Goal: Task Accomplishment & Management: Complete application form

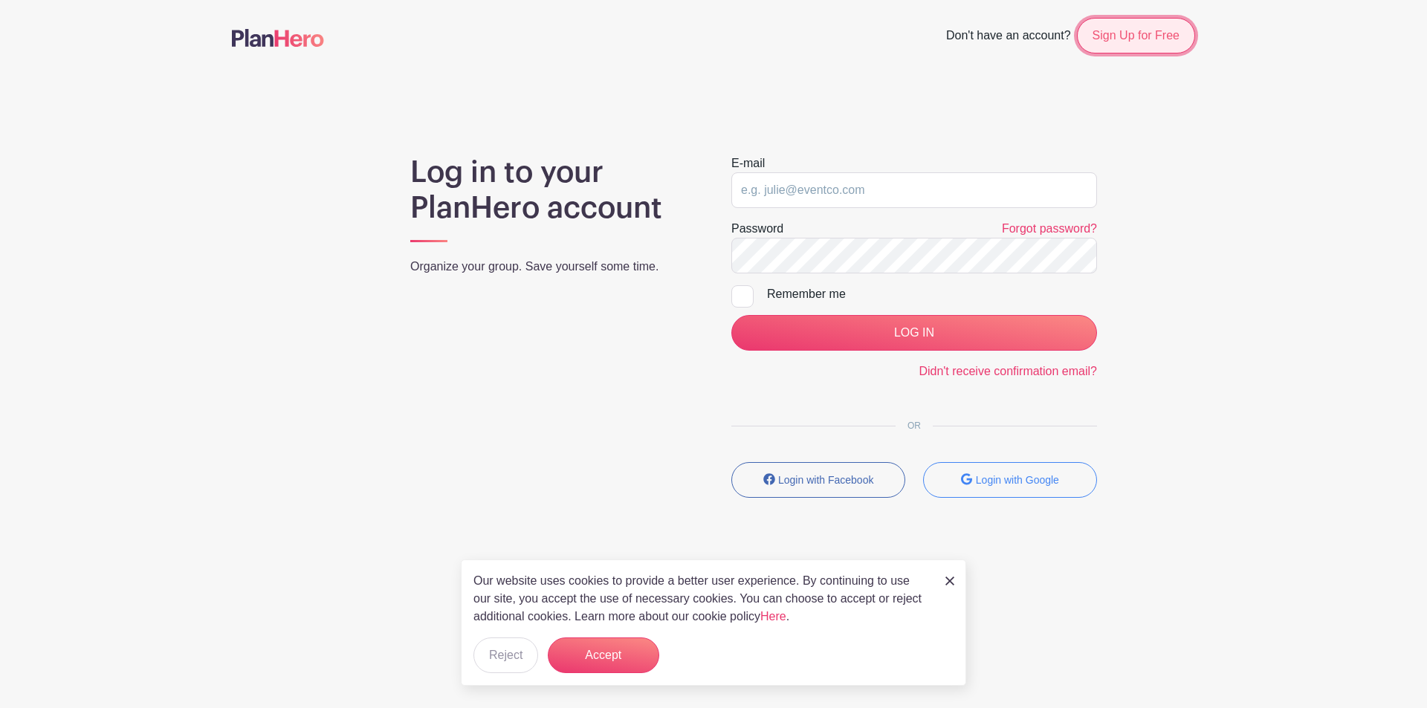
click at [1125, 38] on link "Sign Up for Free" at bounding box center [1136, 36] width 118 height 36
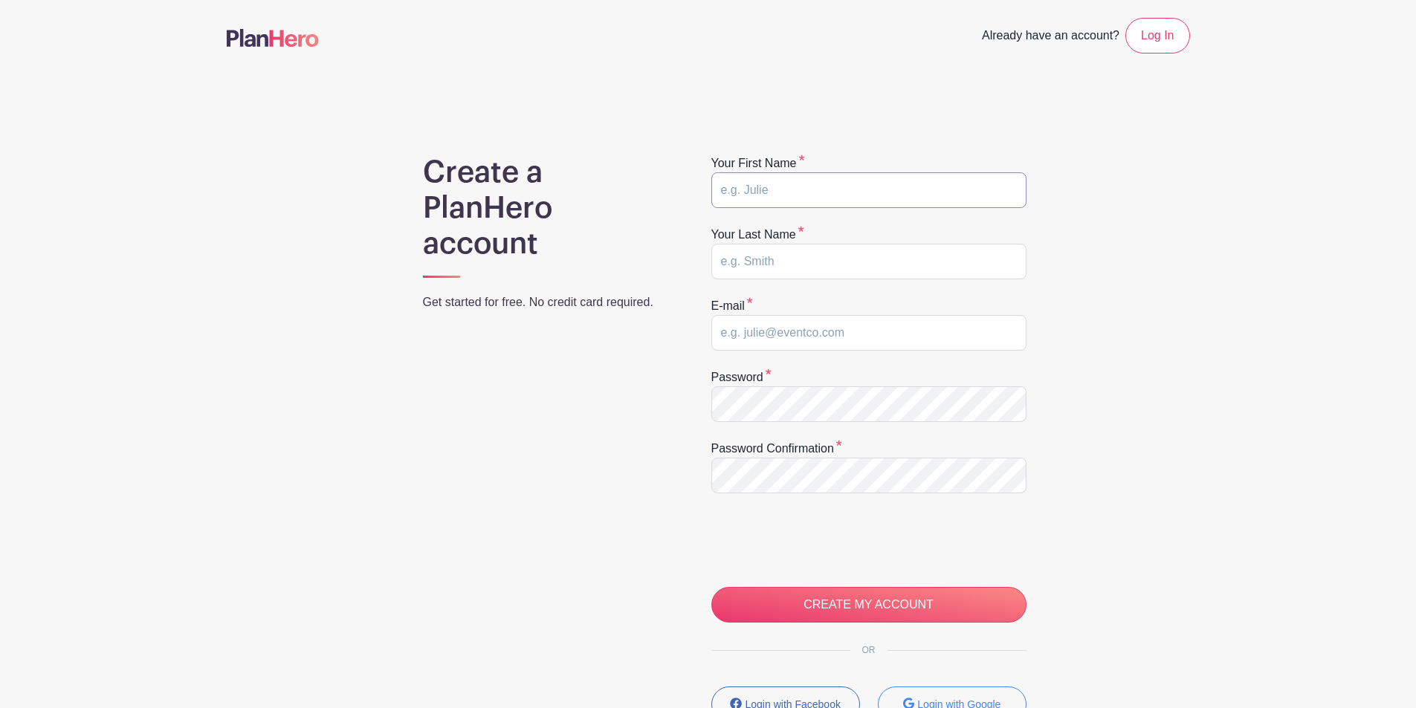
click at [800, 195] on input "text" at bounding box center [868, 190] width 315 height 36
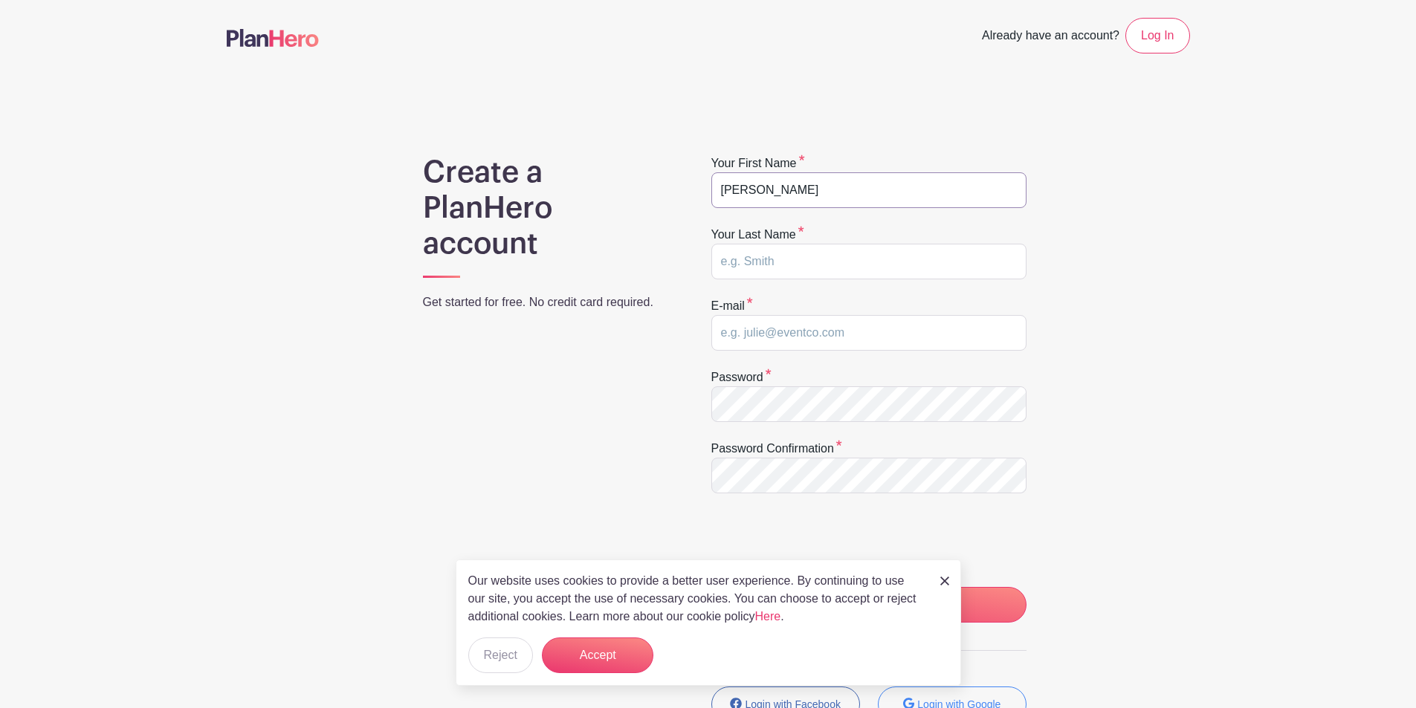
type input "James"
type input "Spear"
type input "spearjam@gmail.com"
click at [601, 659] on button "Accept" at bounding box center [597, 656] width 111 height 36
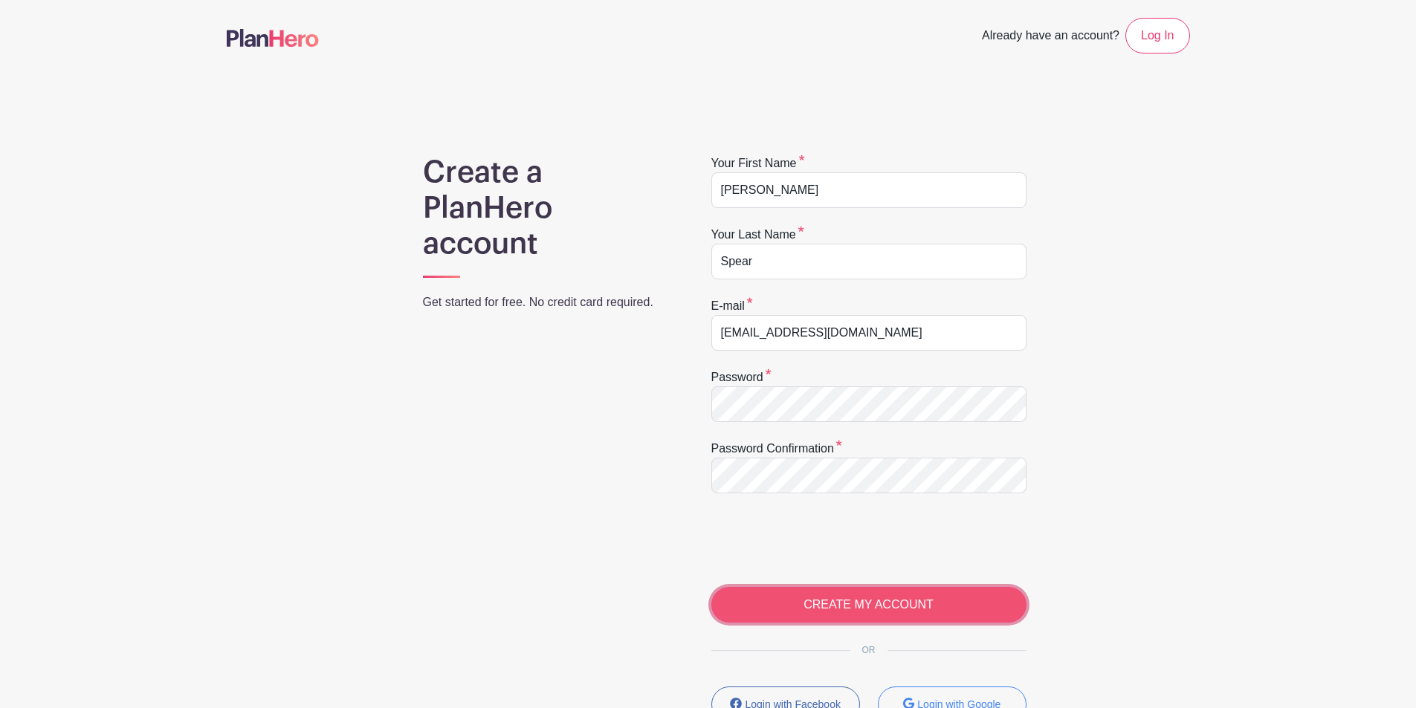
click at [861, 595] on input "CREATE MY ACCOUNT" at bounding box center [868, 605] width 315 height 36
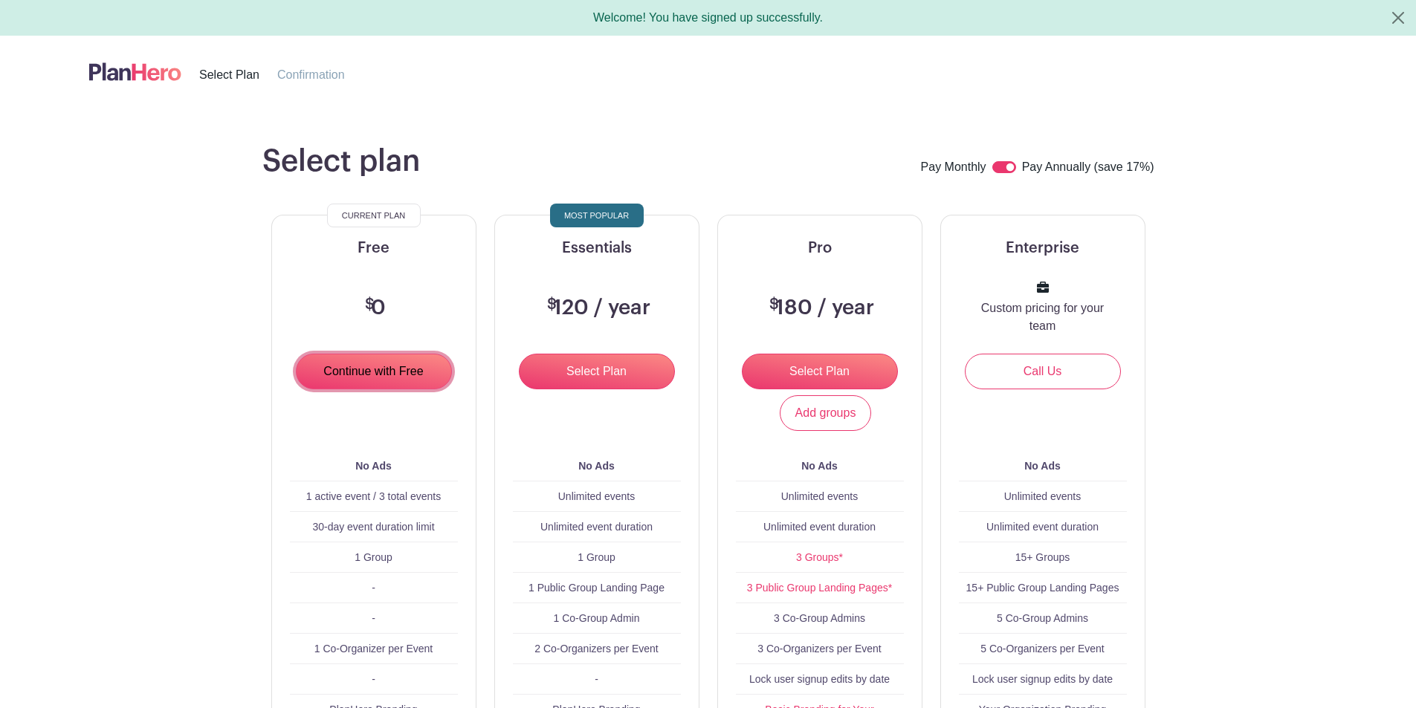
click at [347, 366] on input "Continue with Free" at bounding box center [374, 372] width 156 height 36
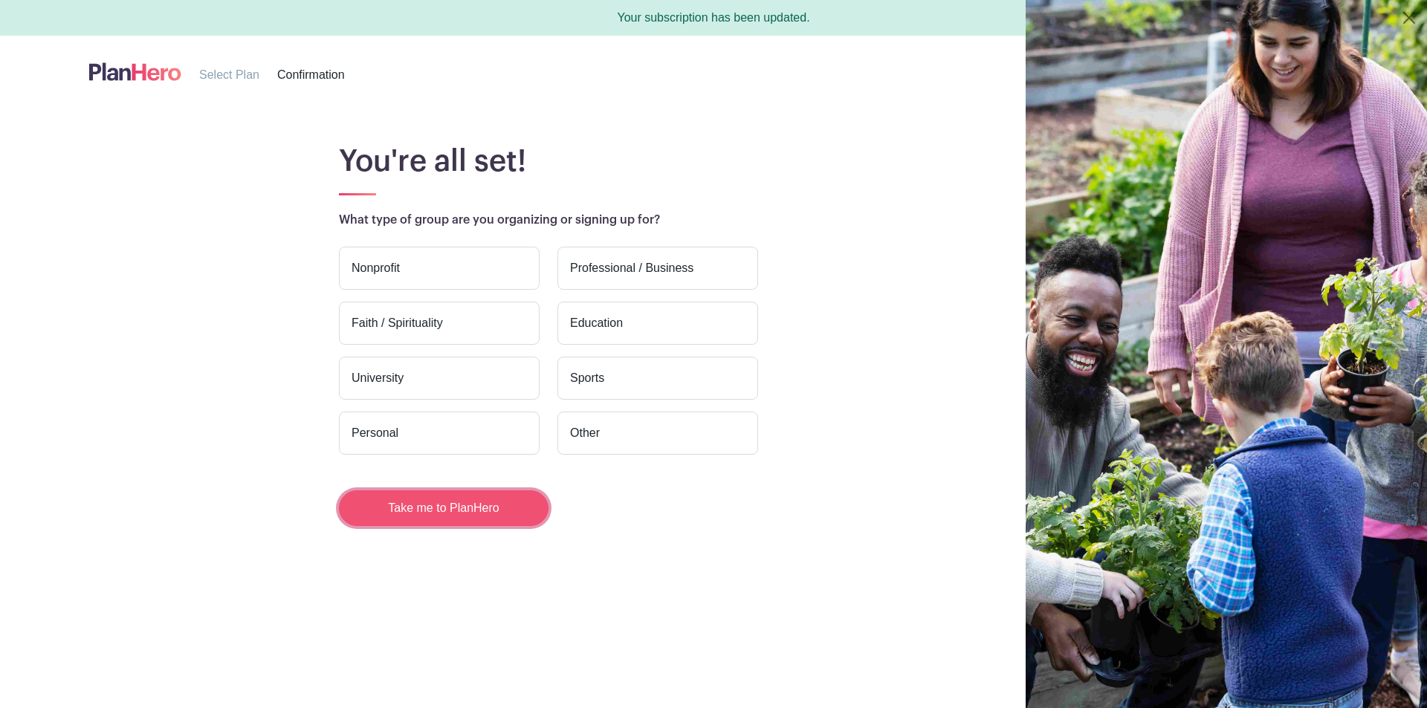
click at [474, 499] on button "Take me to PlanHero" at bounding box center [444, 509] width 210 height 36
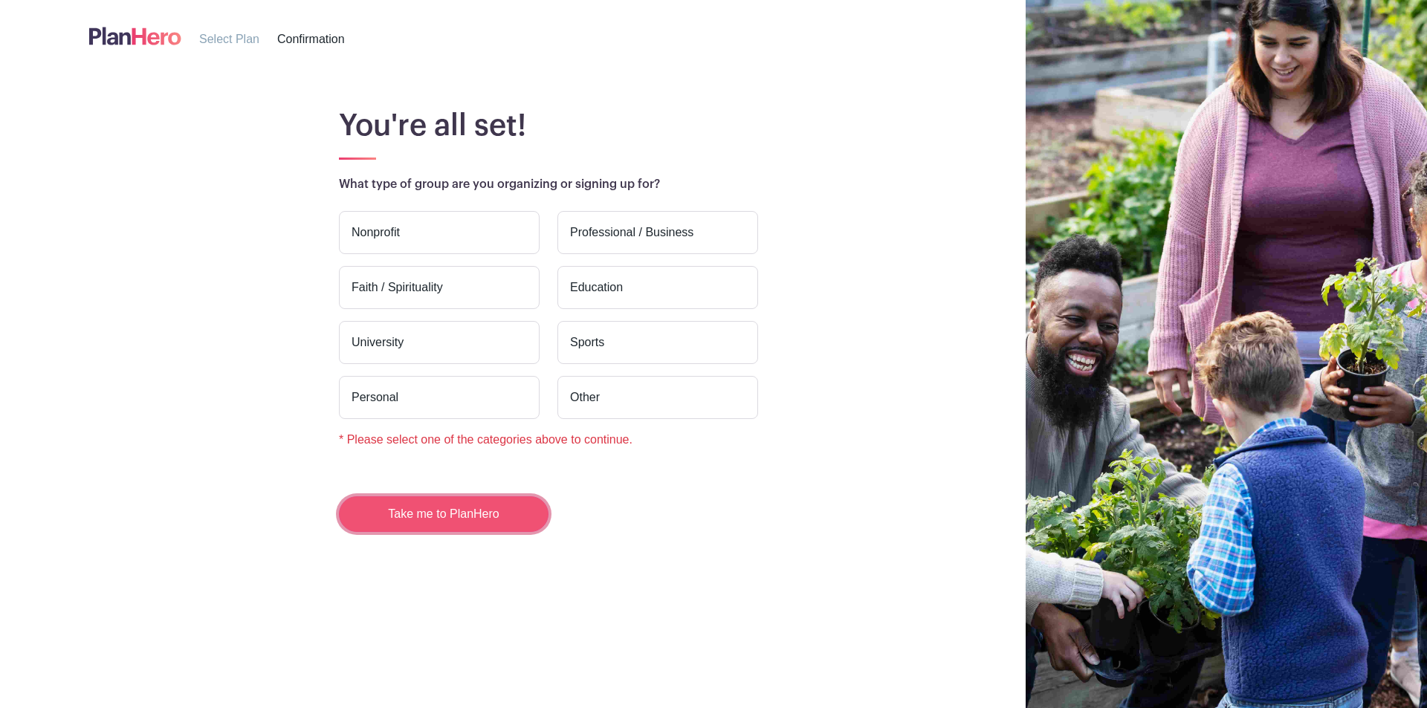
click at [415, 512] on button "Take me to PlanHero" at bounding box center [444, 514] width 210 height 36
